Goal: Check status: Check status

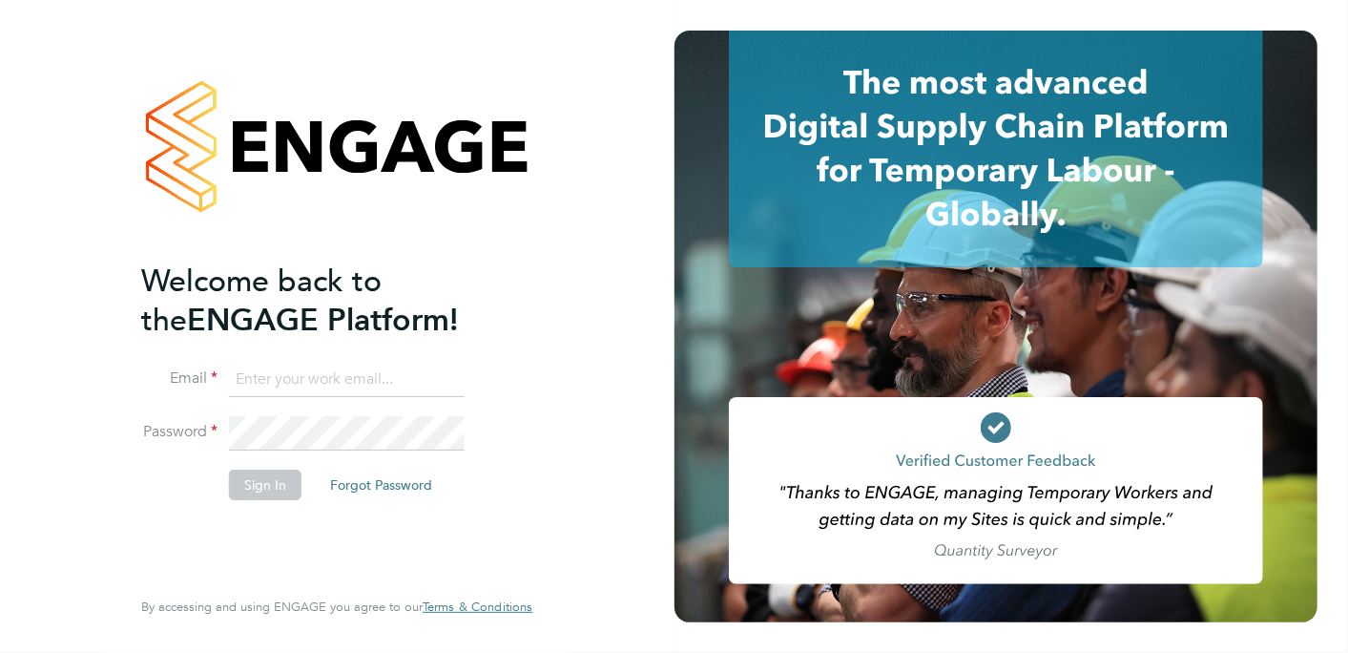
type input "creditcontrol@seniorsalmon.com"
click at [287, 484] on button "Sign In" at bounding box center [265, 484] width 73 height 31
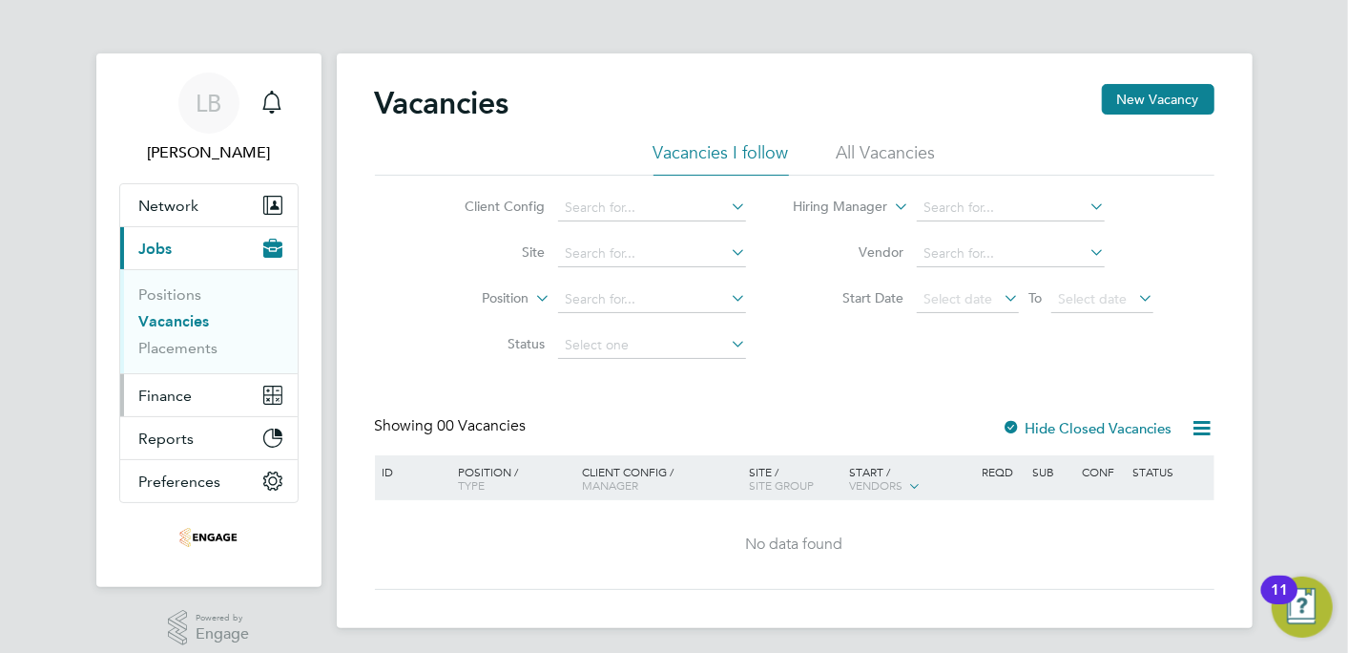
click at [178, 384] on button "Finance" at bounding box center [208, 395] width 177 height 42
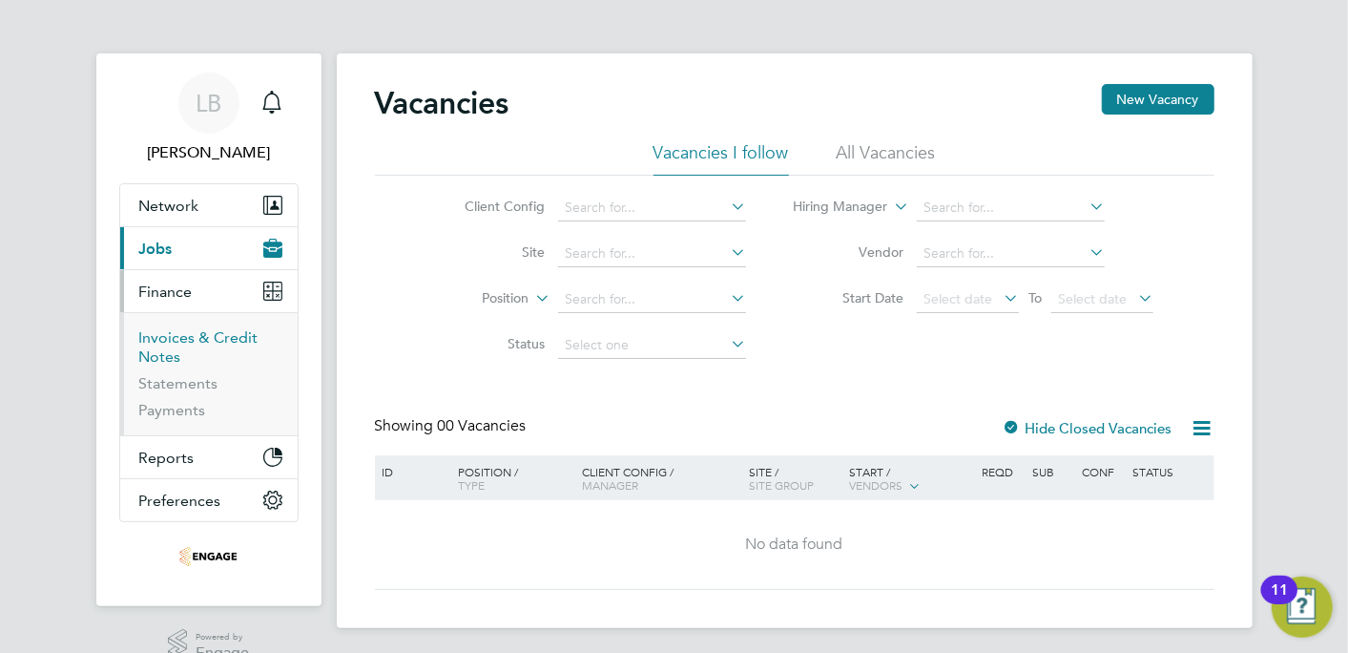
click at [173, 338] on link "Invoices & Credit Notes" at bounding box center [198, 346] width 119 height 37
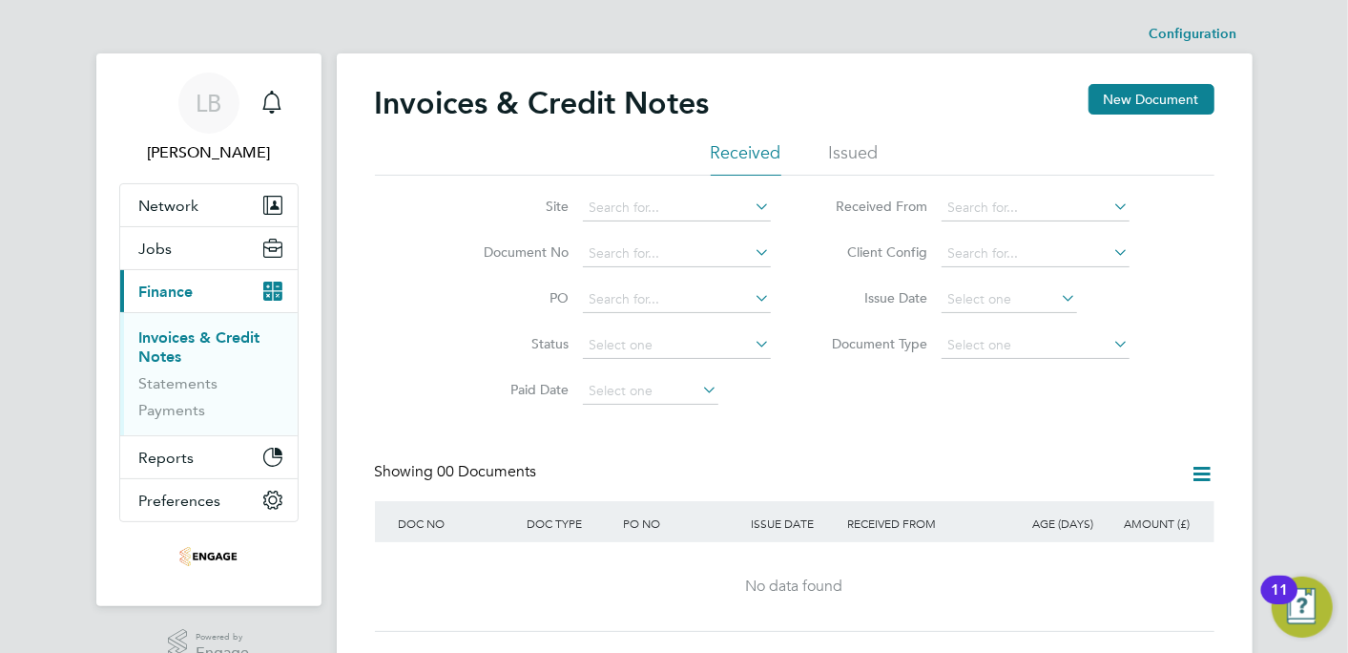
click at [869, 144] on li "Issued" at bounding box center [854, 158] width 50 height 34
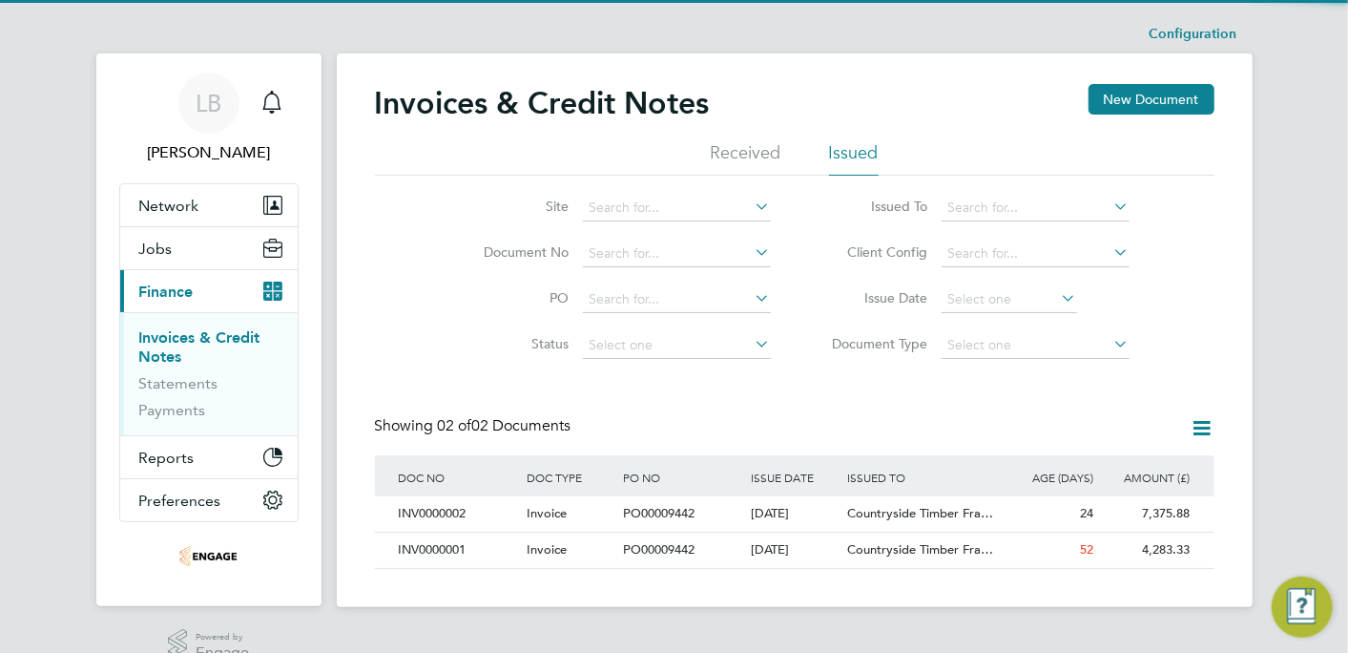
scroll to position [34, 0]
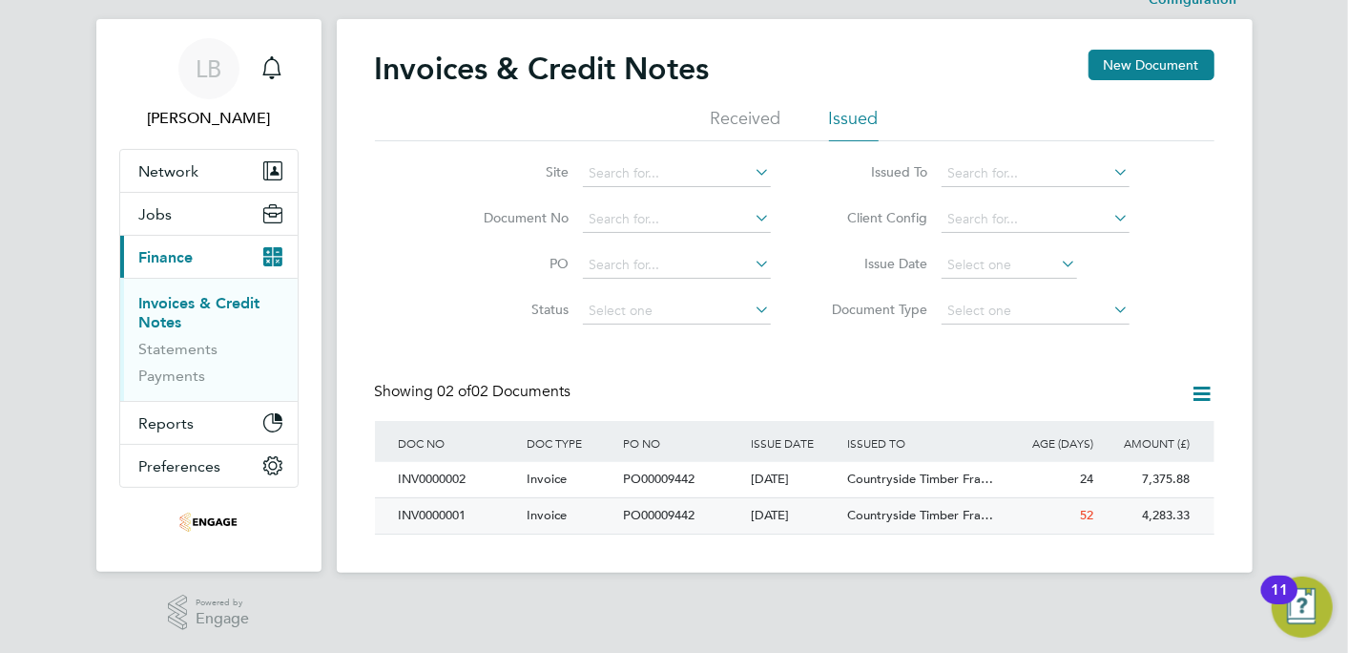
click at [1092, 517] on span "52" at bounding box center [1087, 515] width 13 height 16
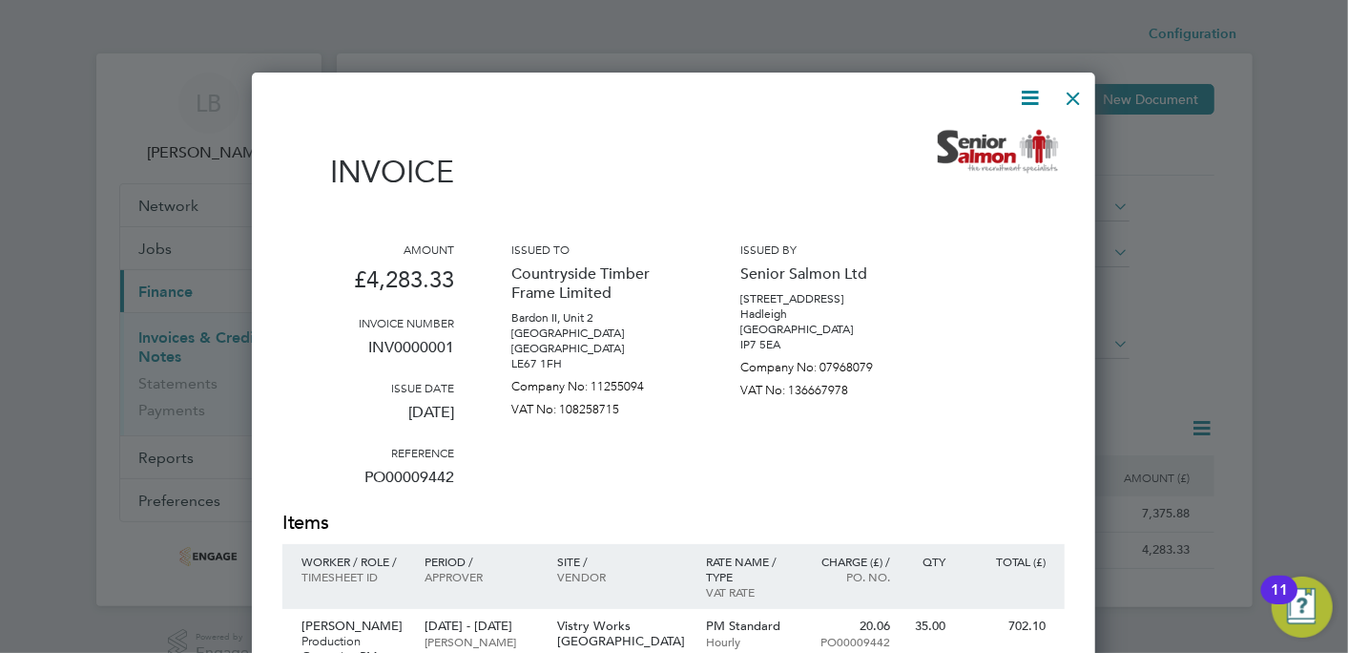
click at [1074, 80] on div at bounding box center [1073, 93] width 34 height 34
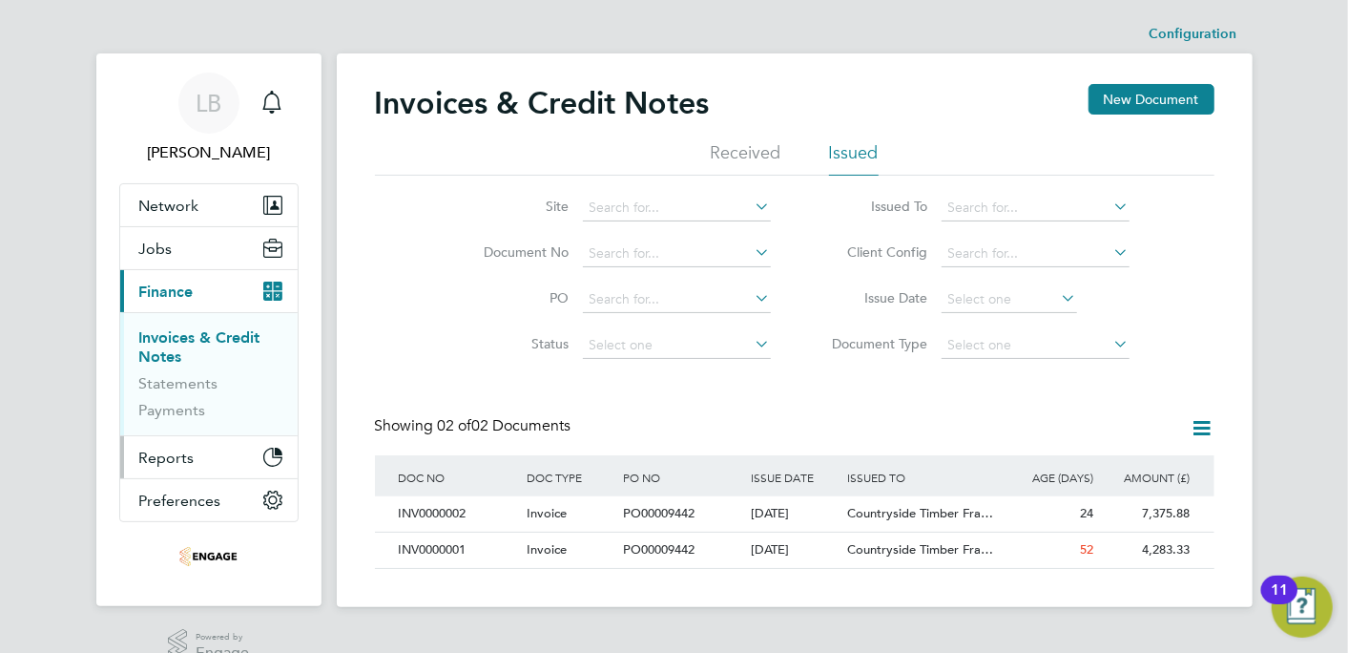
click at [173, 462] on span "Reports" at bounding box center [166, 457] width 55 height 18
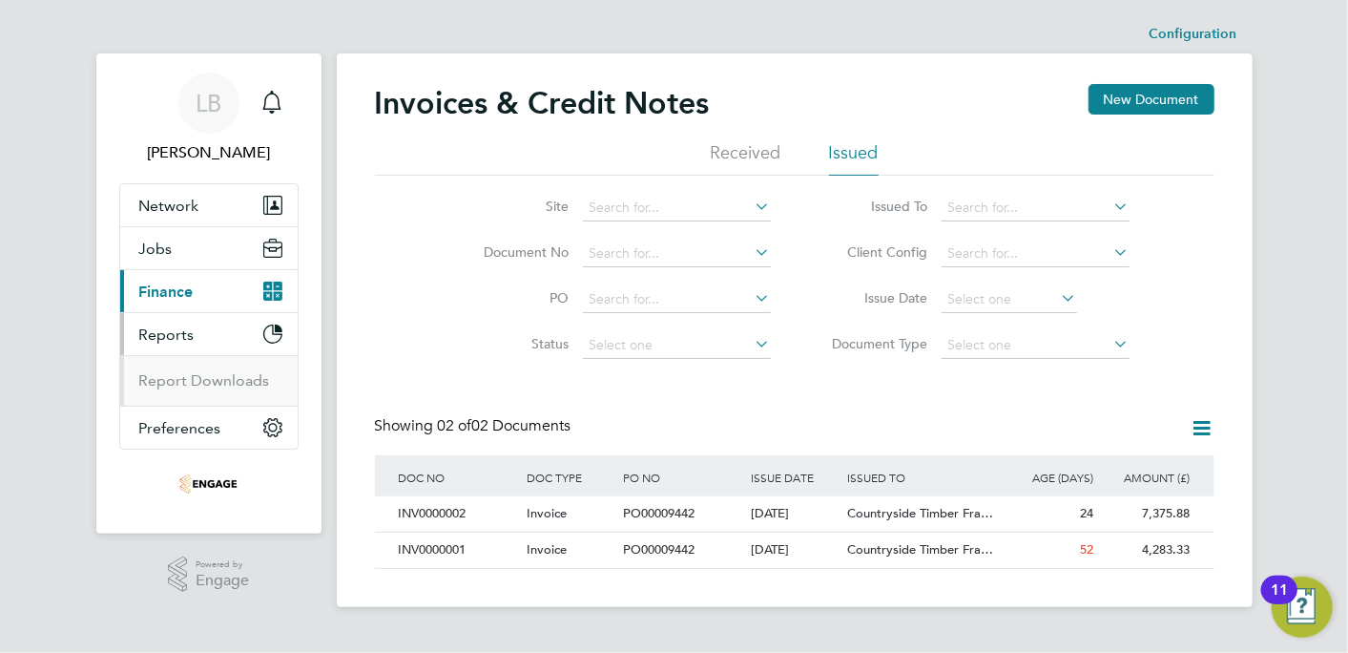
click at [173, 296] on span "Finance" at bounding box center [166, 291] width 54 height 18
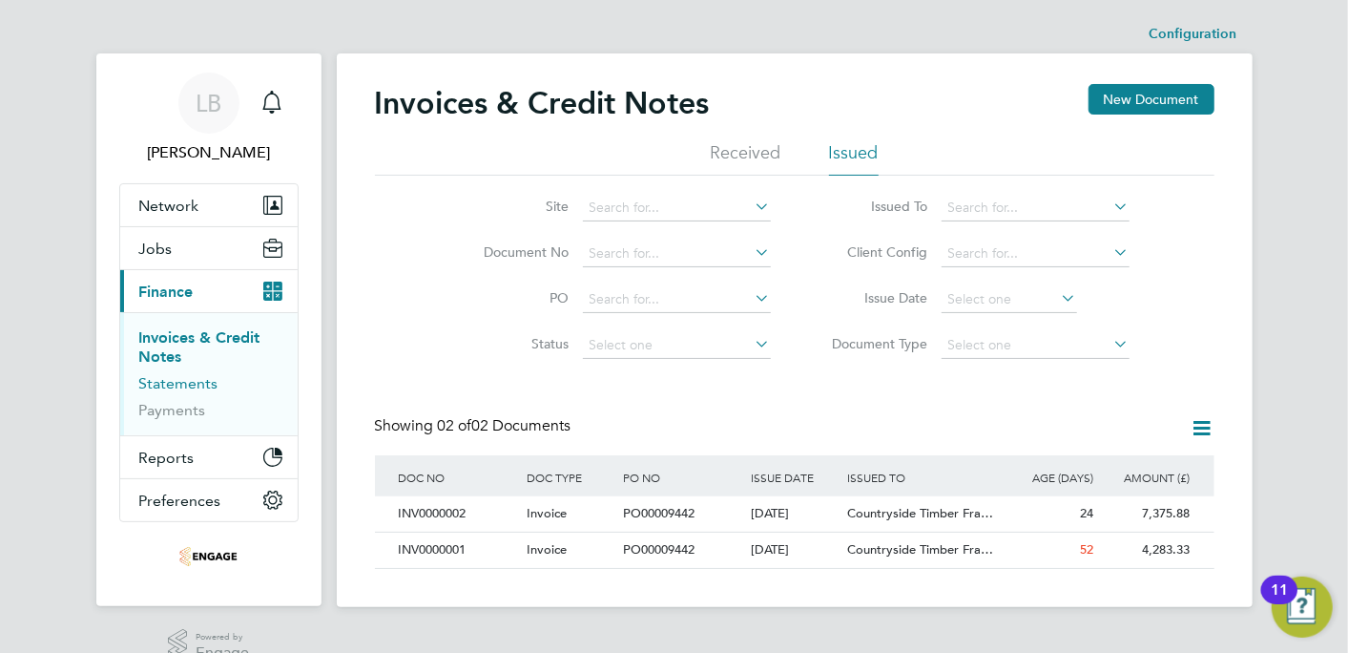
click at [176, 383] on link "Statements" at bounding box center [178, 383] width 79 height 18
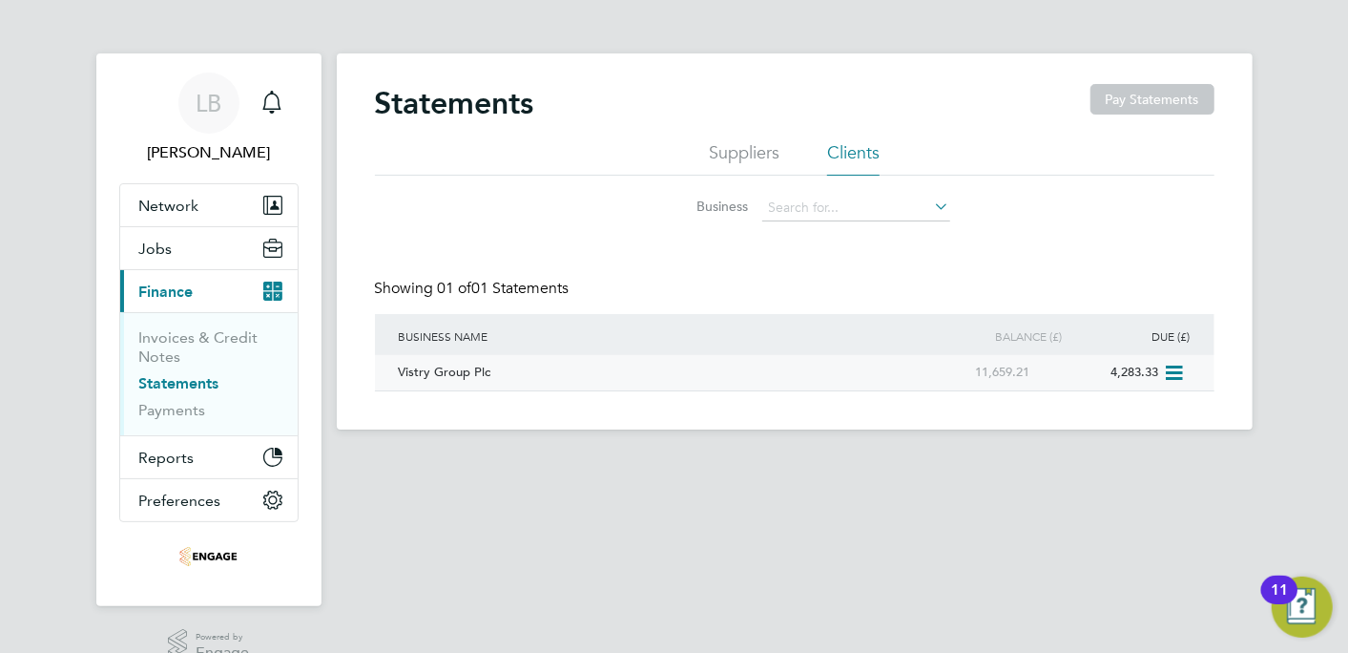
click at [722, 387] on div "Vistry Group Plc" at bounding box center [650, 372] width 513 height 35
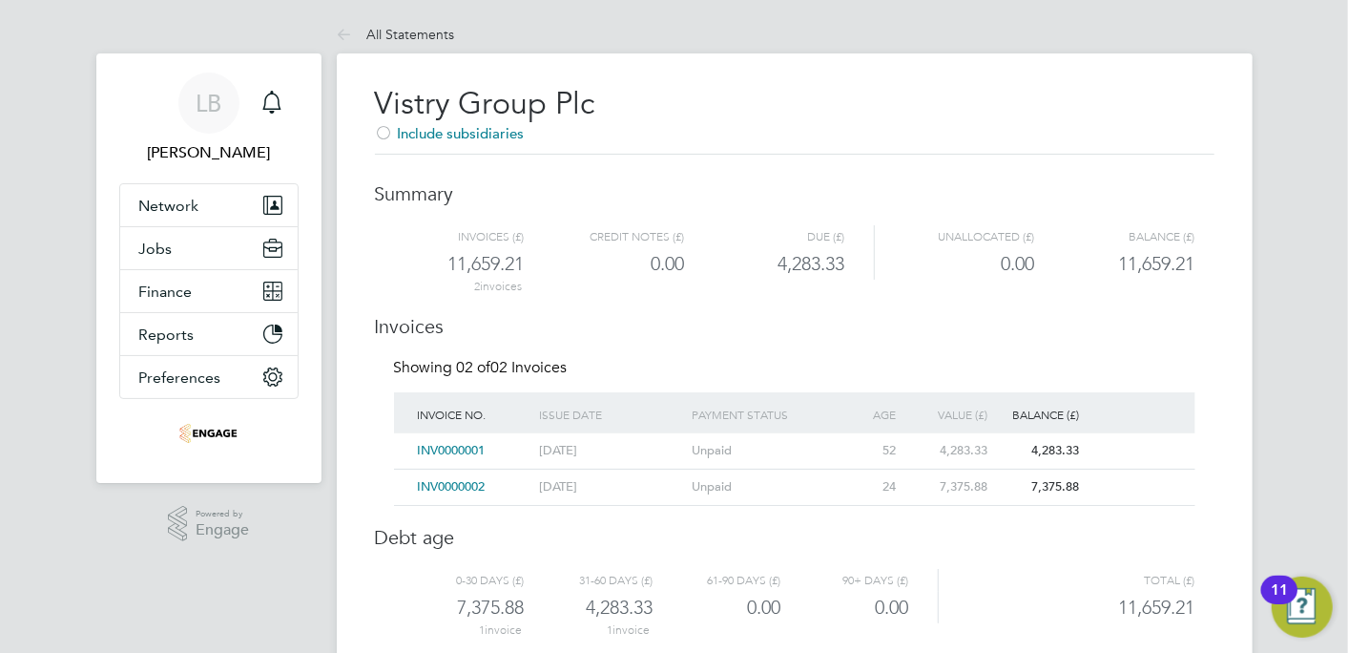
scroll to position [52, 0]
